Goal: Task Accomplishment & Management: Complete application form

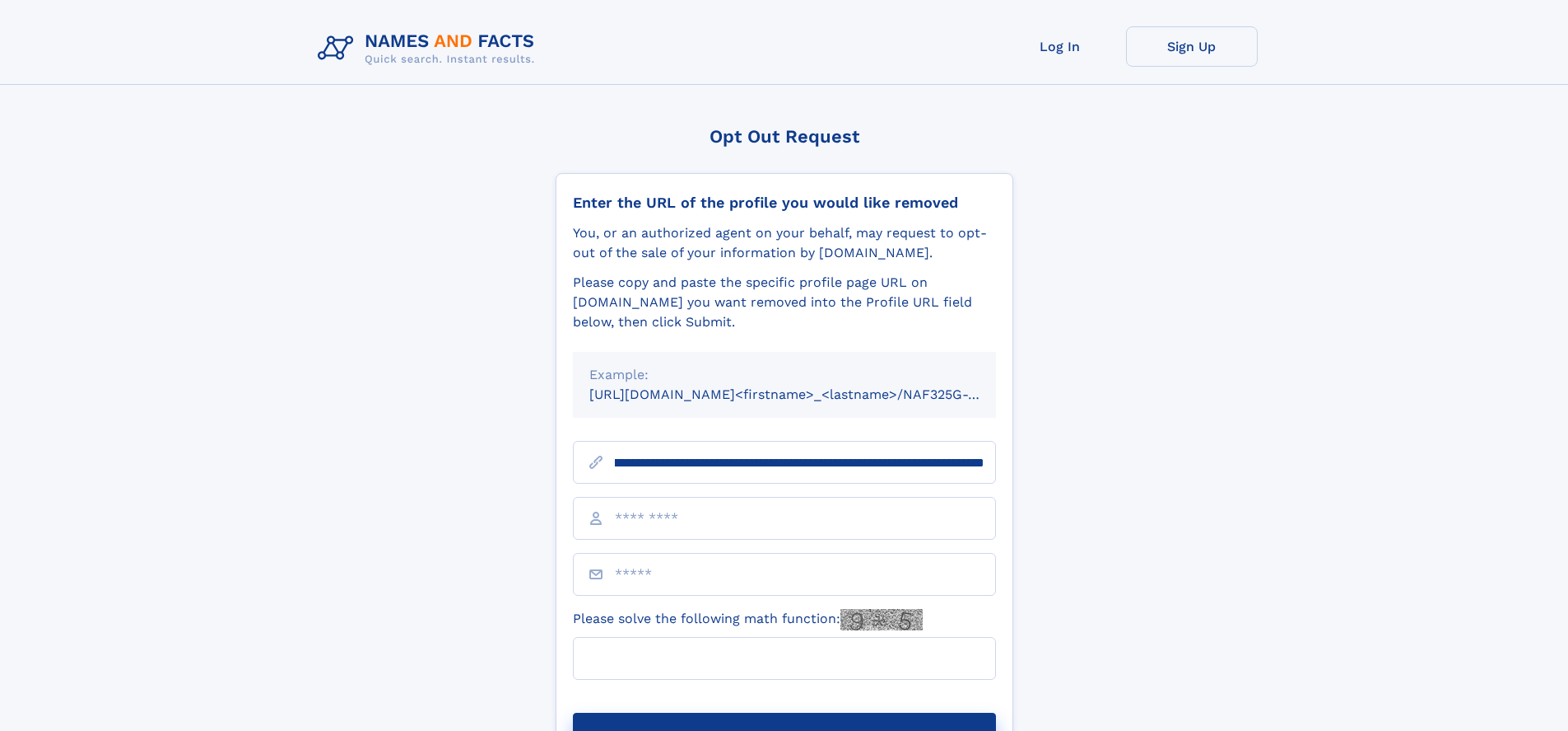
scroll to position [0, 173]
type input "**********"
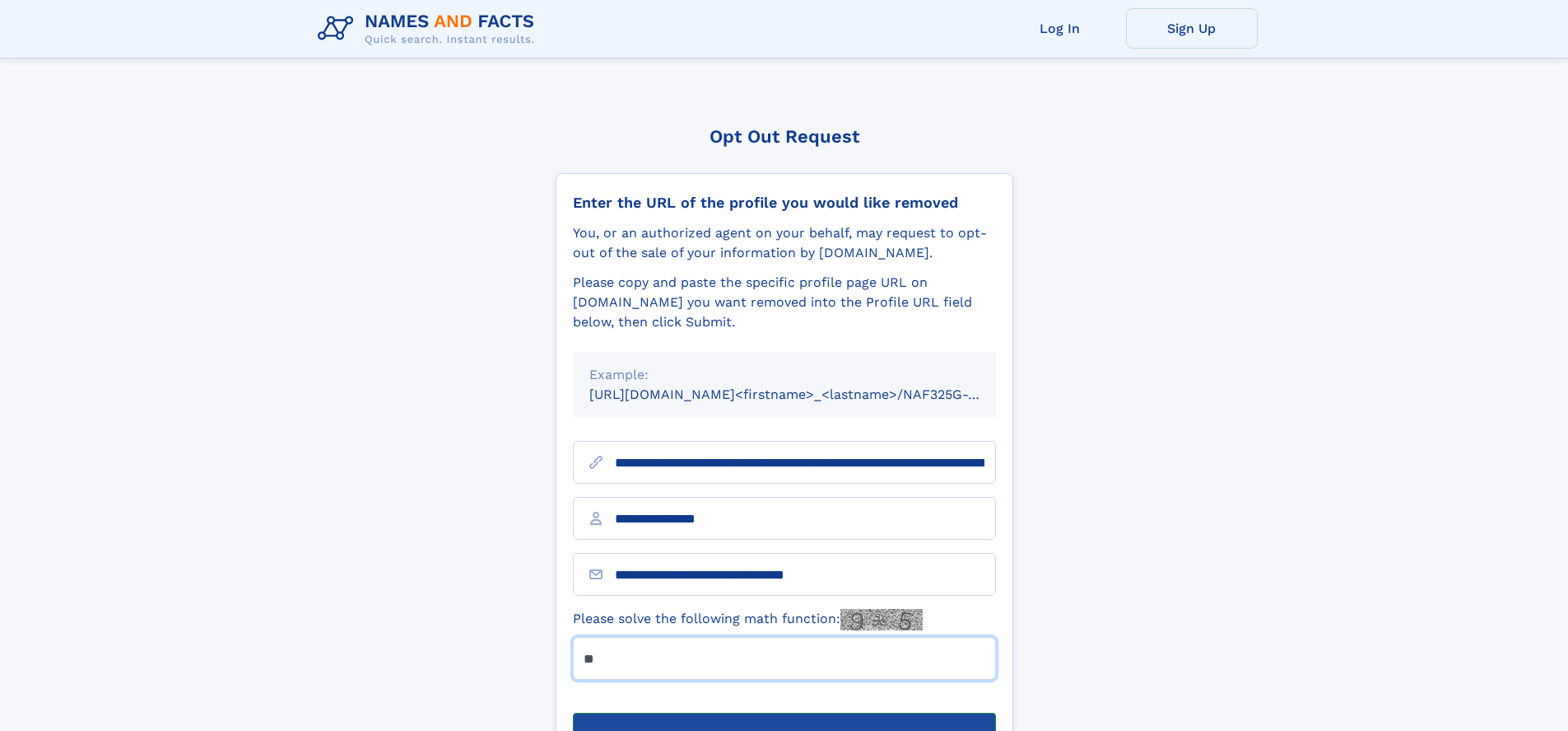
type input "**"
click at [784, 712] on button "Submit Opt Out Request" at bounding box center [784, 739] width 423 height 53
